Goal: Navigation & Orientation: Find specific page/section

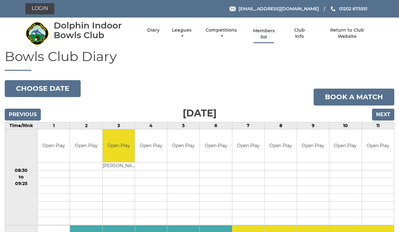
click at [270, 33] on link "Members list" at bounding box center [263, 34] width 29 height 12
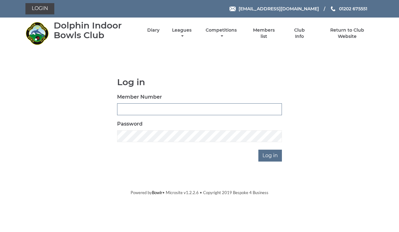
type input "3523"
click at [271, 156] on input "Log in" at bounding box center [270, 156] width 24 height 12
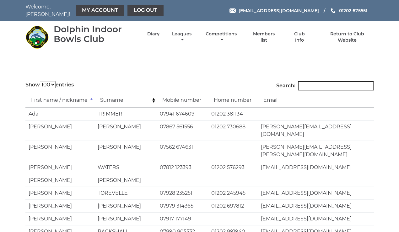
select select "100"
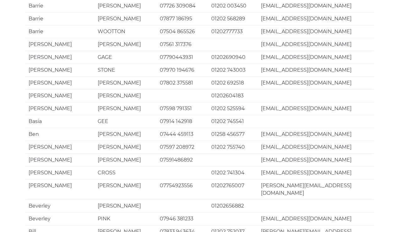
scroll to position [1206, 0]
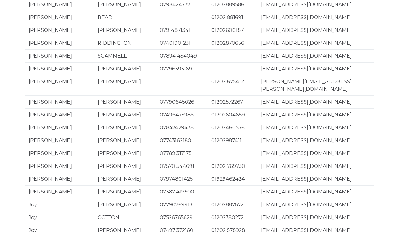
scroll to position [1177, 0]
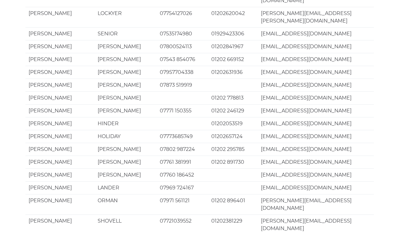
scroll to position [312, 0]
